Goal: Check status

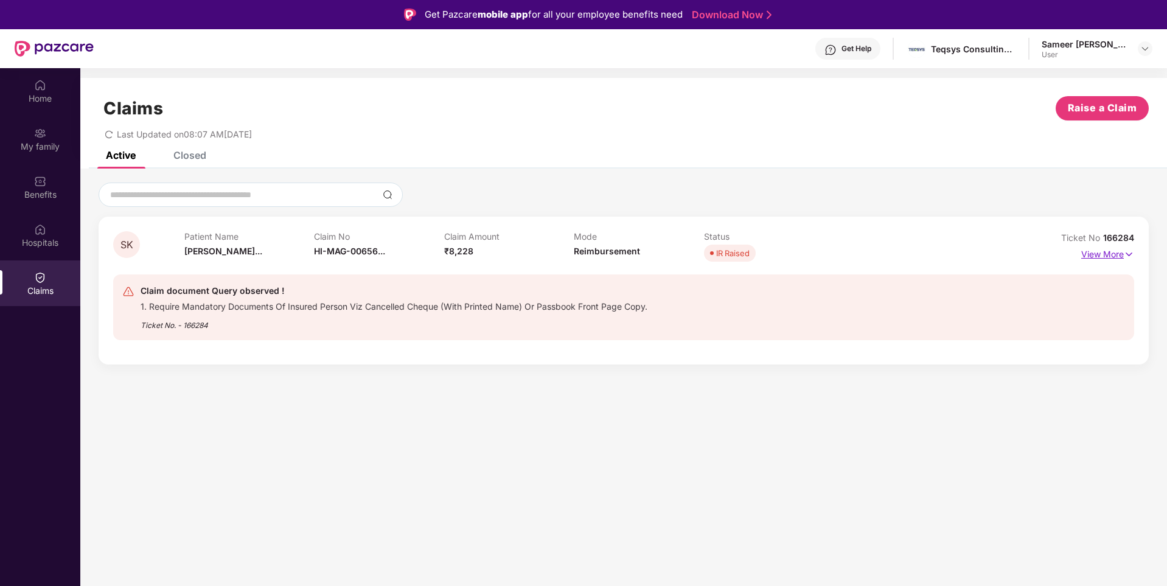
click at [1107, 254] on p "View More" at bounding box center [1107, 253] width 53 height 16
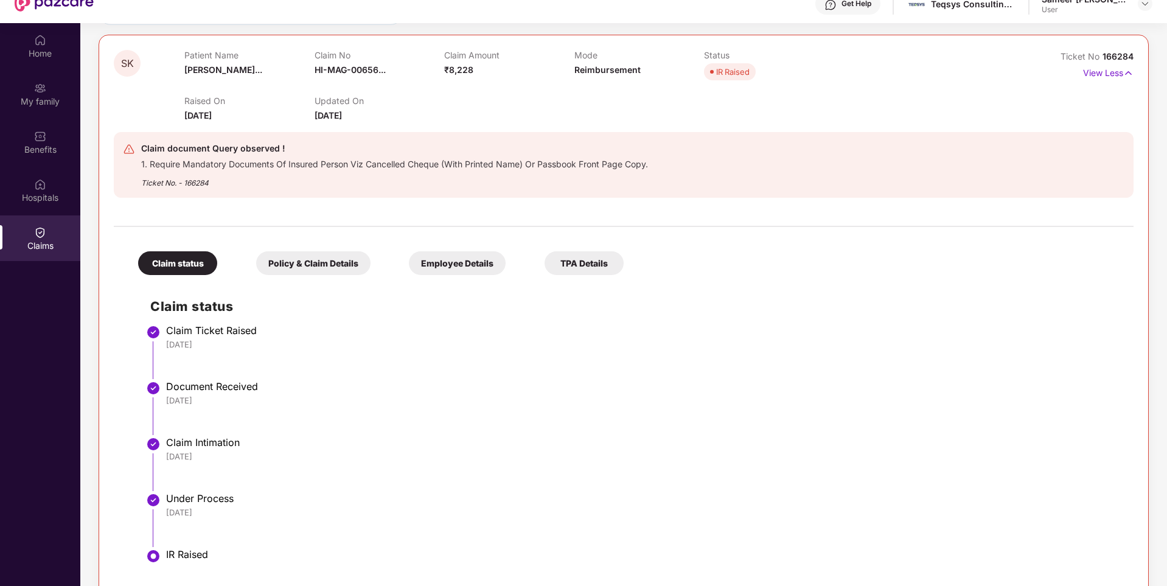
scroll to position [68, 0]
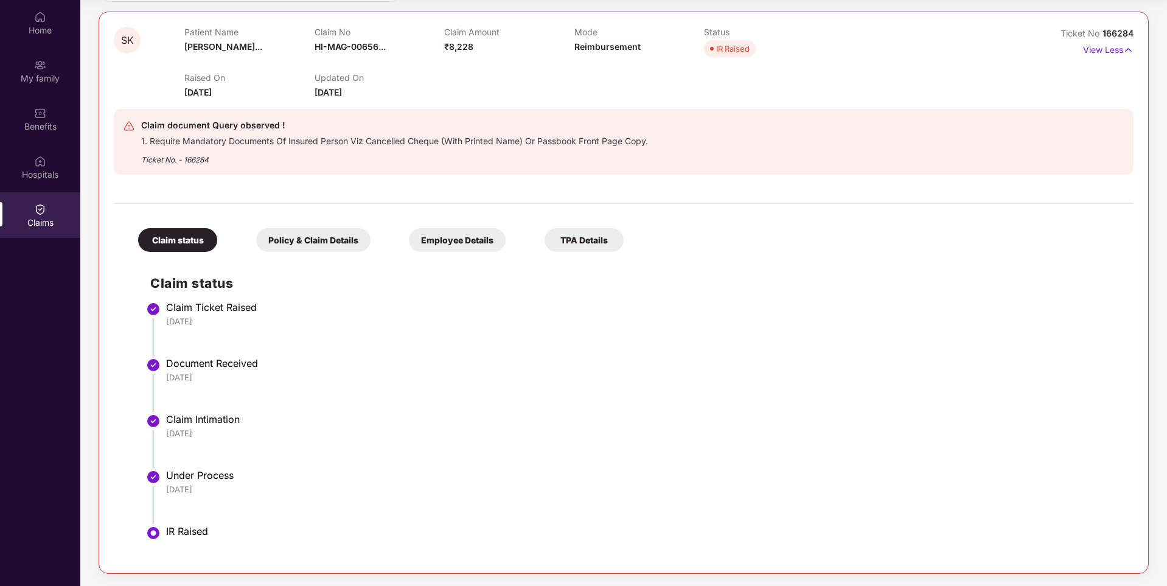
click at [296, 243] on div "Policy & Claim Details" at bounding box center [313, 240] width 114 height 24
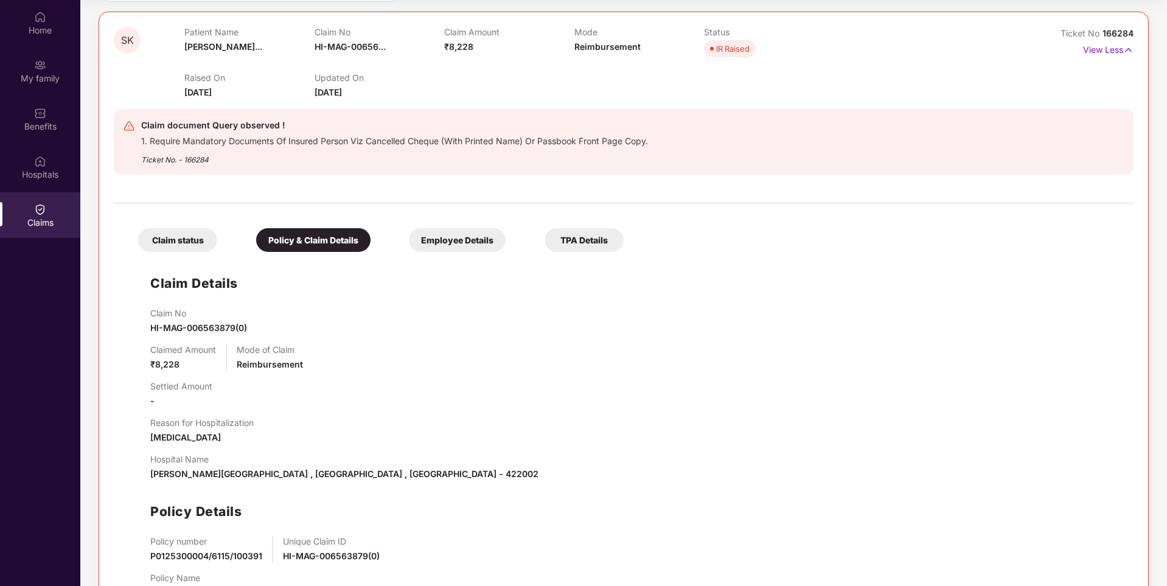
scroll to position [187, 0]
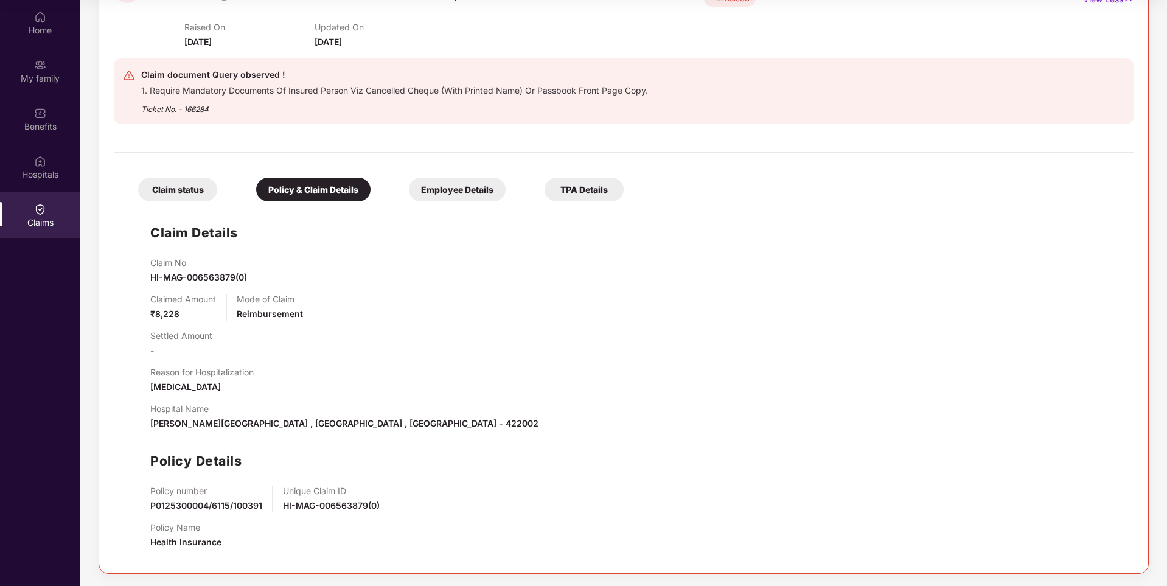
click at [454, 189] on div "Employee Details" at bounding box center [457, 190] width 97 height 24
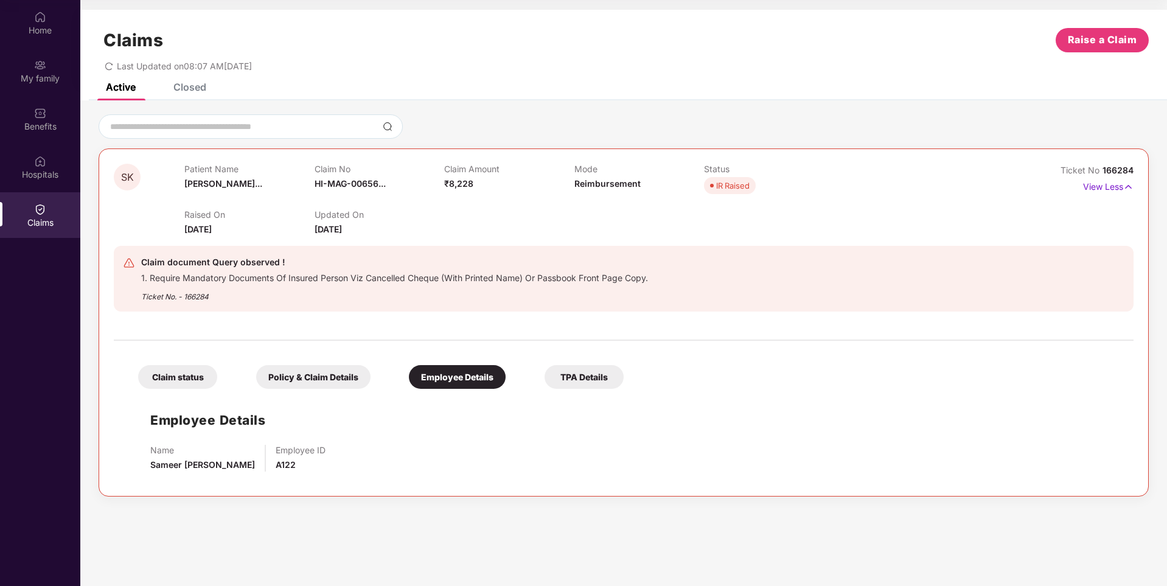
scroll to position [0, 0]
click at [570, 381] on div "TPA Details" at bounding box center [583, 377] width 79 height 24
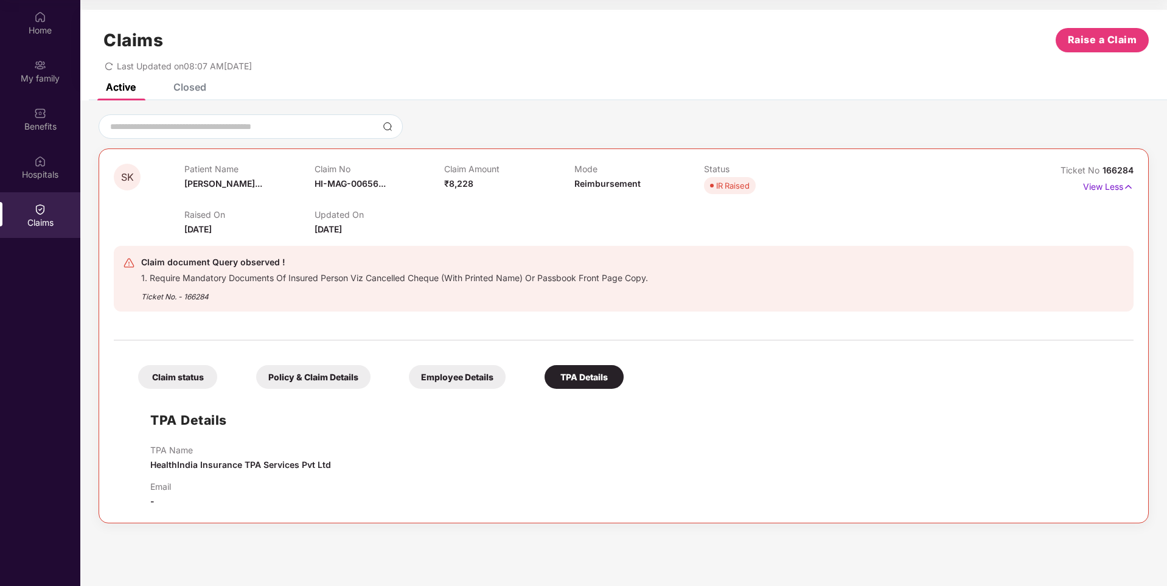
click at [448, 376] on div "Employee Details" at bounding box center [457, 377] width 97 height 24
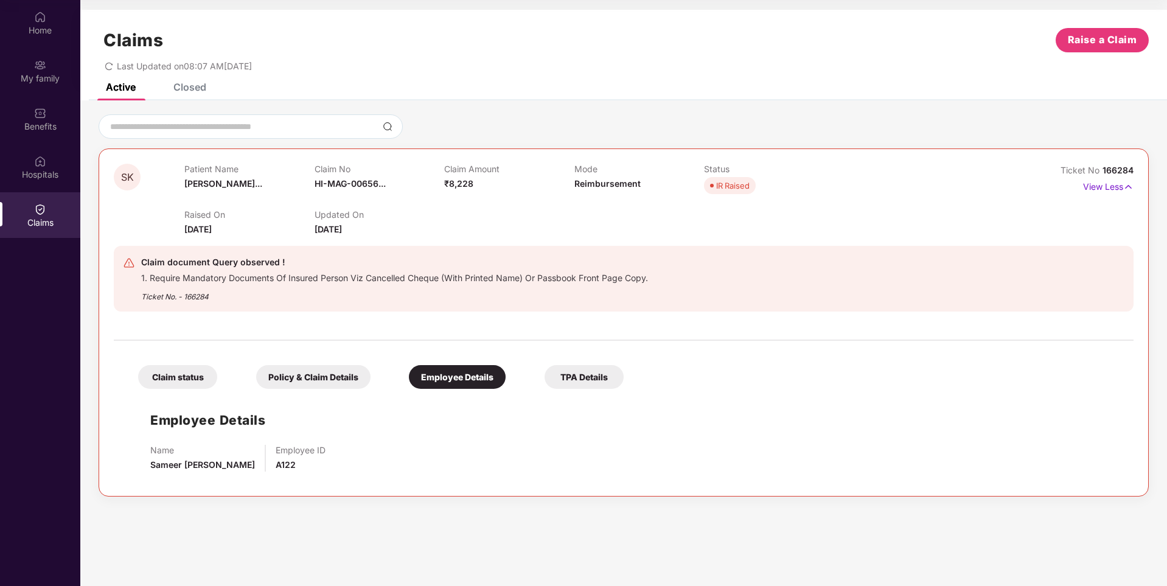
click at [303, 376] on div "Policy & Claim Details" at bounding box center [313, 377] width 114 height 24
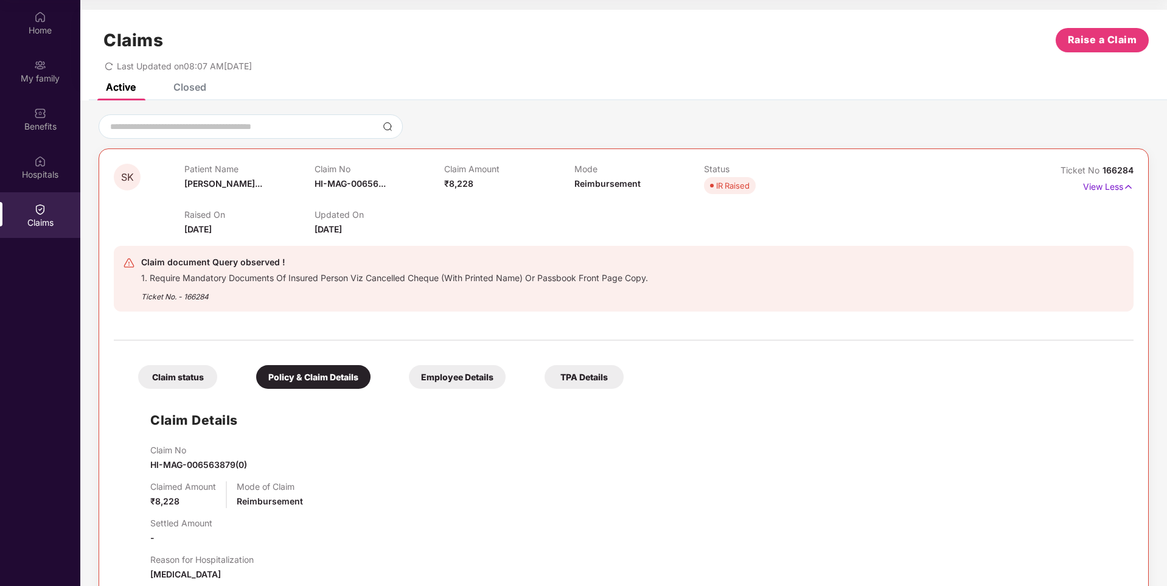
click at [177, 383] on div "Claim status" at bounding box center [177, 377] width 79 height 24
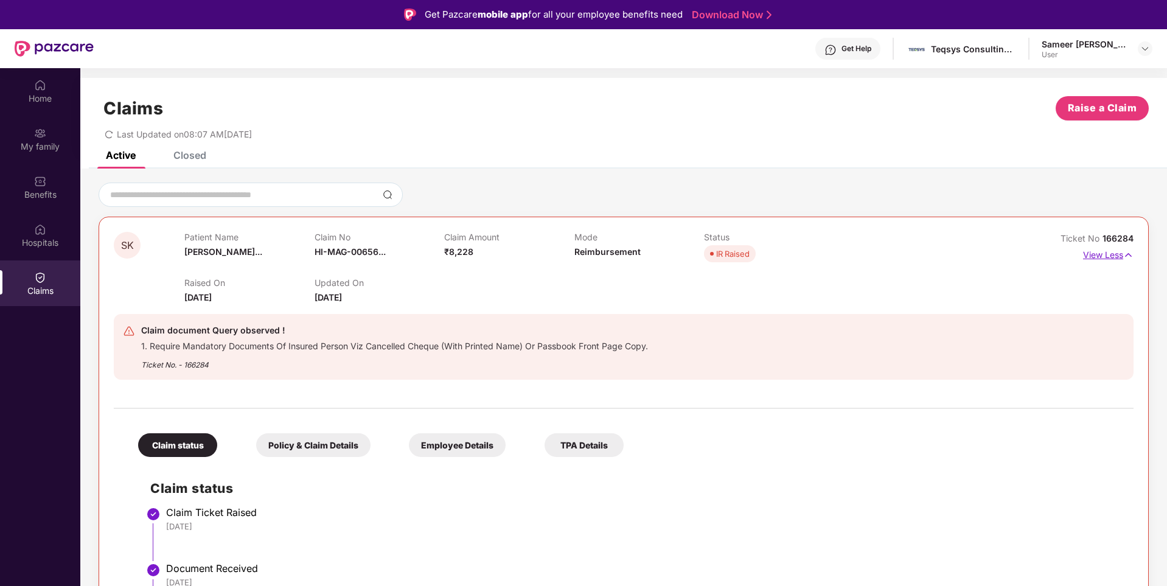
click at [1098, 254] on p "View Less" at bounding box center [1108, 253] width 50 height 16
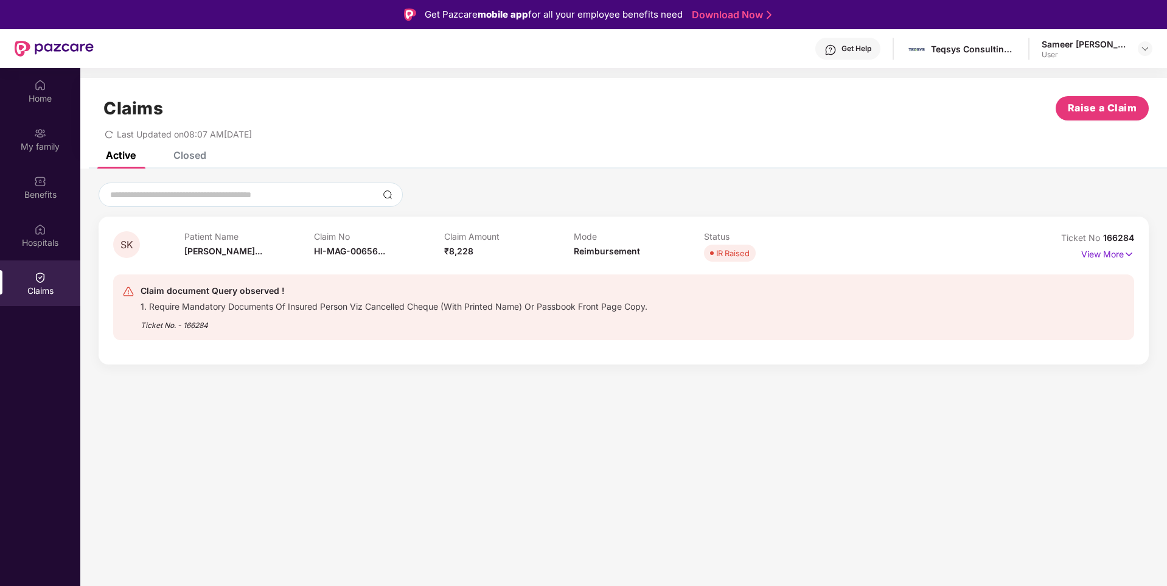
click at [190, 156] on div "Closed" at bounding box center [189, 155] width 33 height 12
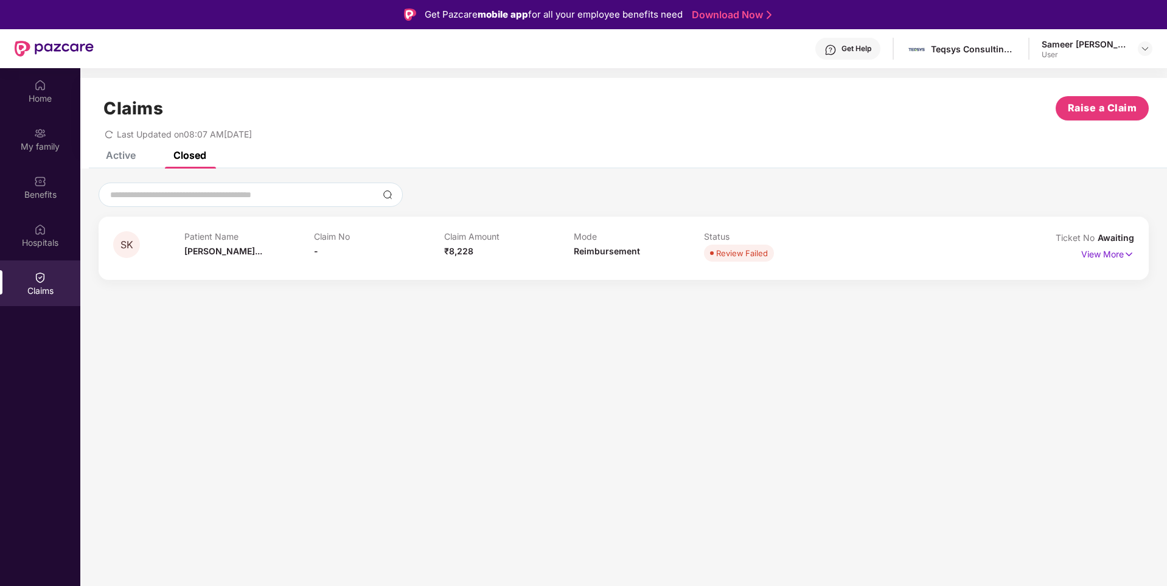
click at [119, 158] on div "Active" at bounding box center [121, 155] width 30 height 12
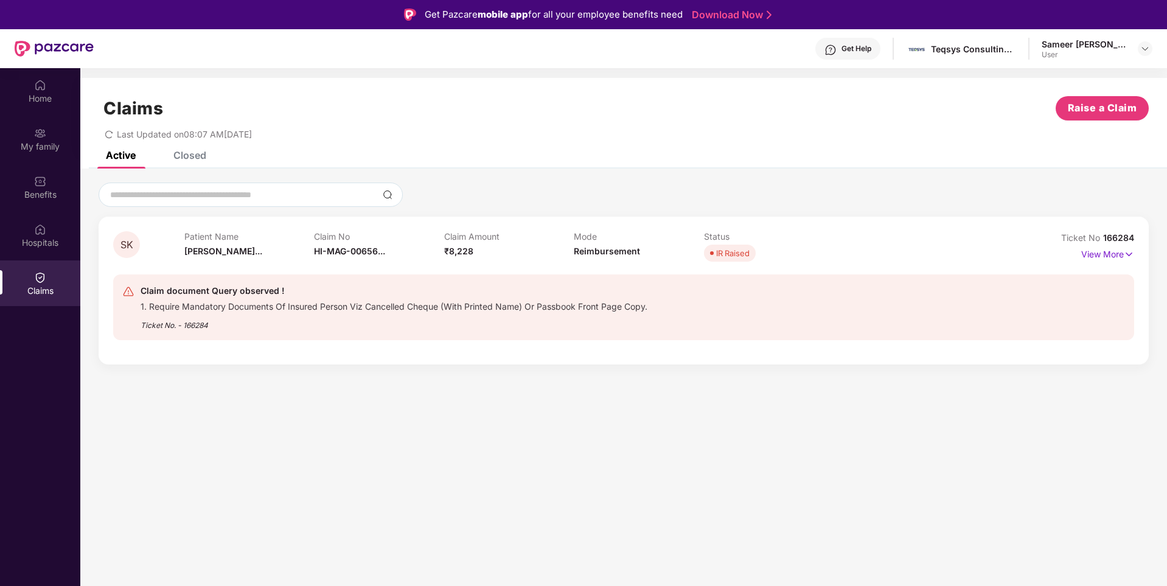
click at [191, 306] on div "1. Require Mandatory Documents Of Insured Person Viz Cancelled Cheque (With Pri…" at bounding box center [394, 305] width 507 height 14
